Goal: Task Accomplishment & Management: Manage account settings

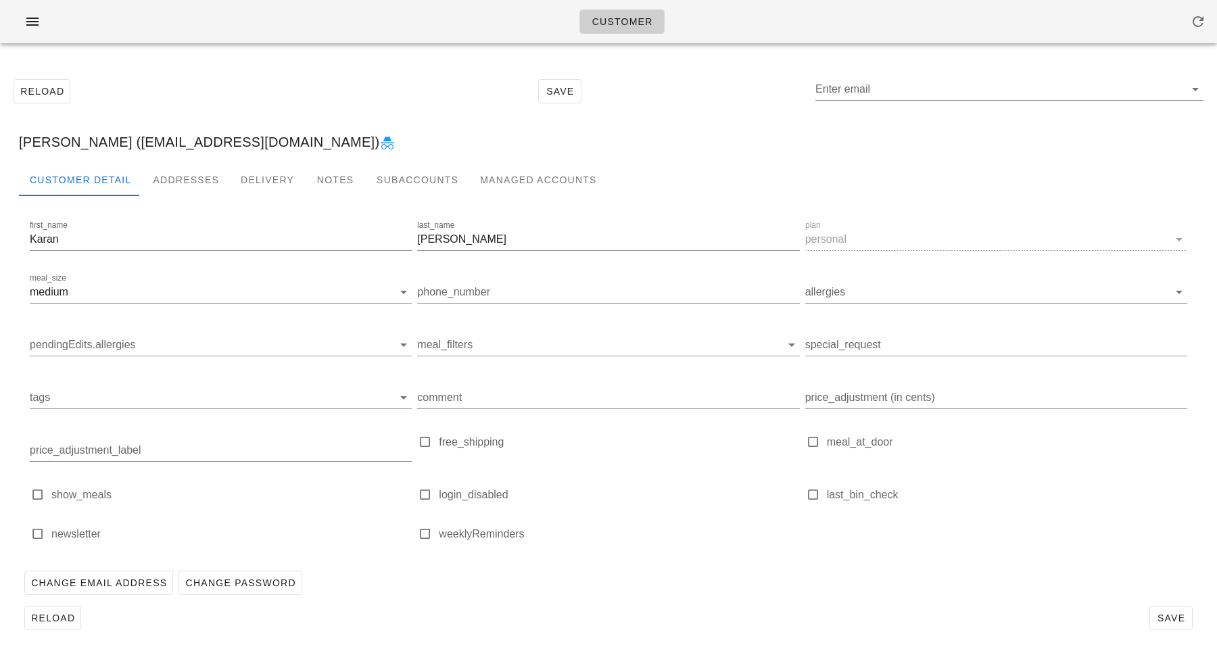
type input "[PERSON_NAME] ([EMAIL_ADDRESS][DOMAIN_NAME])"
click at [194, 172] on div "Addresses" at bounding box center [186, 180] width 88 height 32
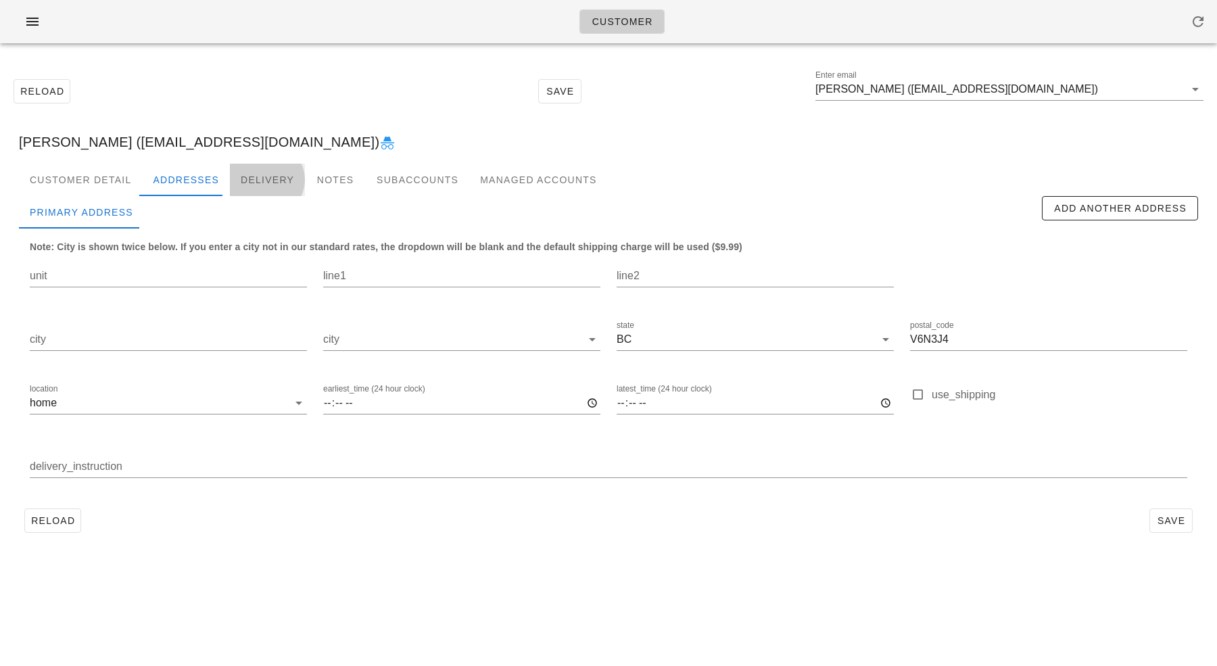
click at [246, 177] on div "Delivery" at bounding box center [267, 180] width 75 height 32
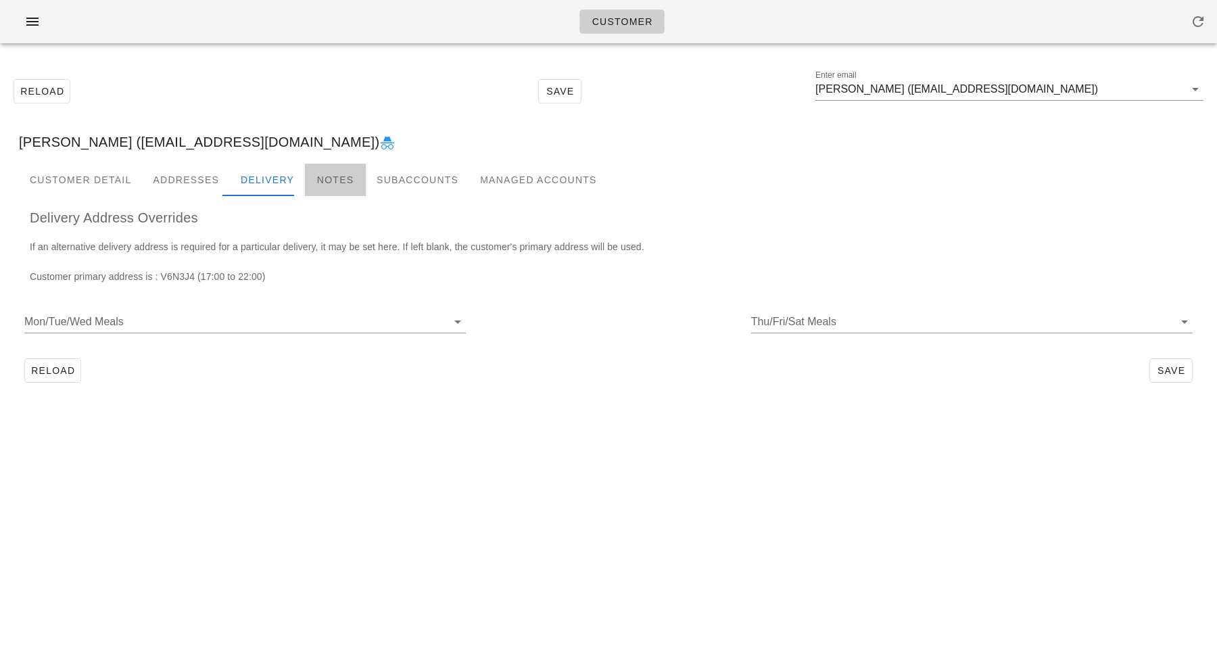
click at [334, 179] on div "Notes" at bounding box center [335, 180] width 61 height 32
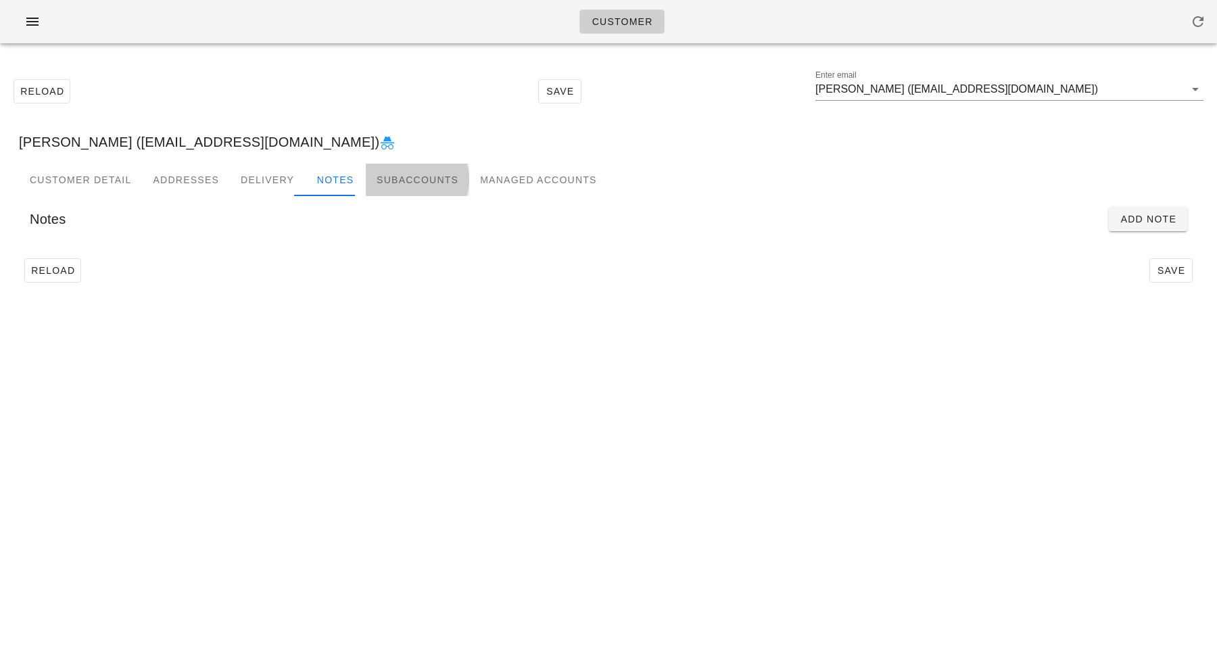
click at [404, 185] on div "Subaccounts" at bounding box center [417, 180] width 103 height 32
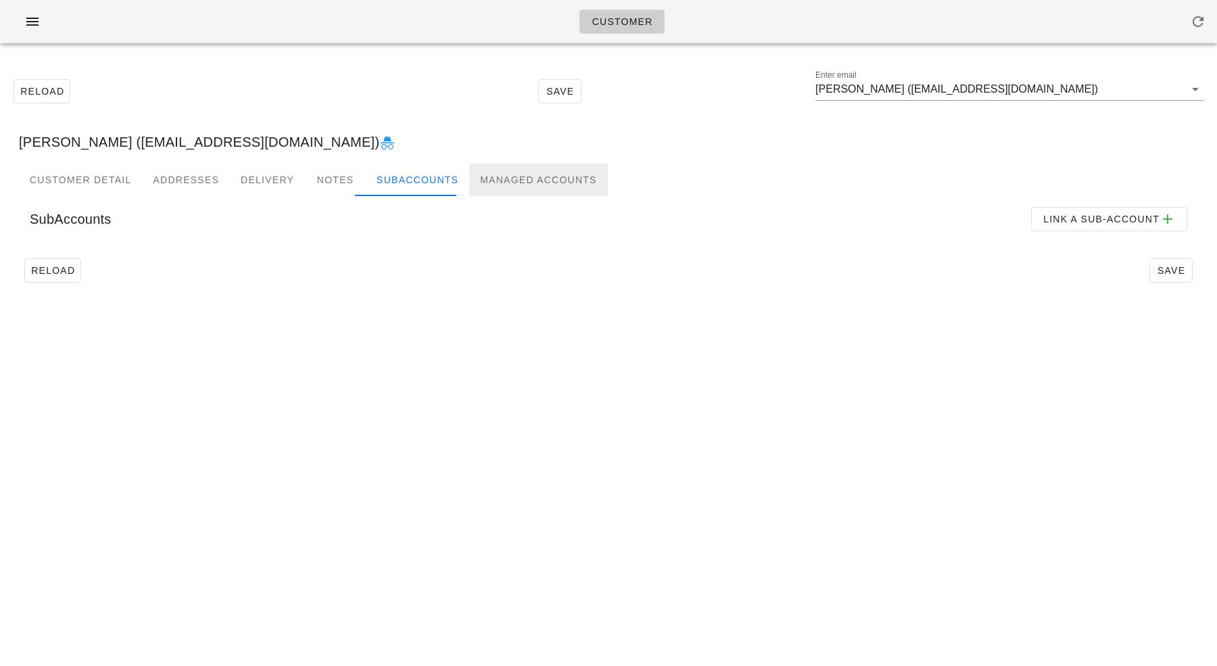
click at [487, 182] on div "Managed Accounts" at bounding box center [538, 180] width 138 height 32
